Goal: Information Seeking & Learning: Learn about a topic

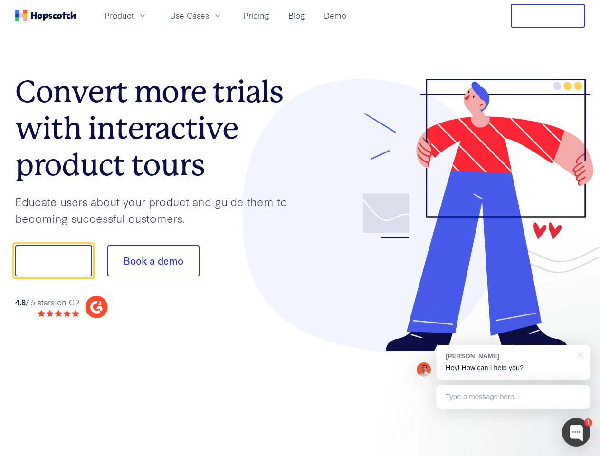
click at [300, 228] on div at bounding box center [442, 215] width 285 height 273
click at [134, 15] on span "Product" at bounding box center [119, 16] width 29 height 12
click at [209, 15] on span "Use Cases" at bounding box center [189, 16] width 39 height 12
click at [548, 16] on button "Free Trial" at bounding box center [548, 16] width 74 height 24
click at [53, 261] on button "Show me!" at bounding box center [53, 260] width 77 height 31
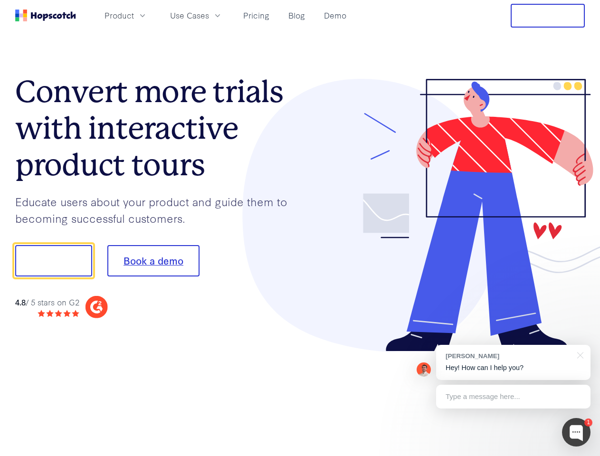
click at [153, 261] on button "Book a demo" at bounding box center [153, 260] width 92 height 31
click at [577, 433] on div at bounding box center [576, 432] width 29 height 29
click at [513, 363] on div "[PERSON_NAME] Hey! How can I help you?" at bounding box center [513, 362] width 155 height 35
click at [579, 355] on div at bounding box center [502, 259] width 178 height 317
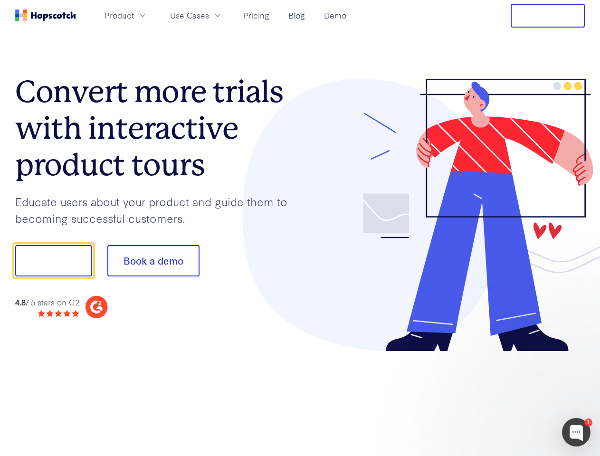
click at [513, 397] on div at bounding box center [502, 324] width 178 height 190
